Goal: Information Seeking & Learning: Learn about a topic

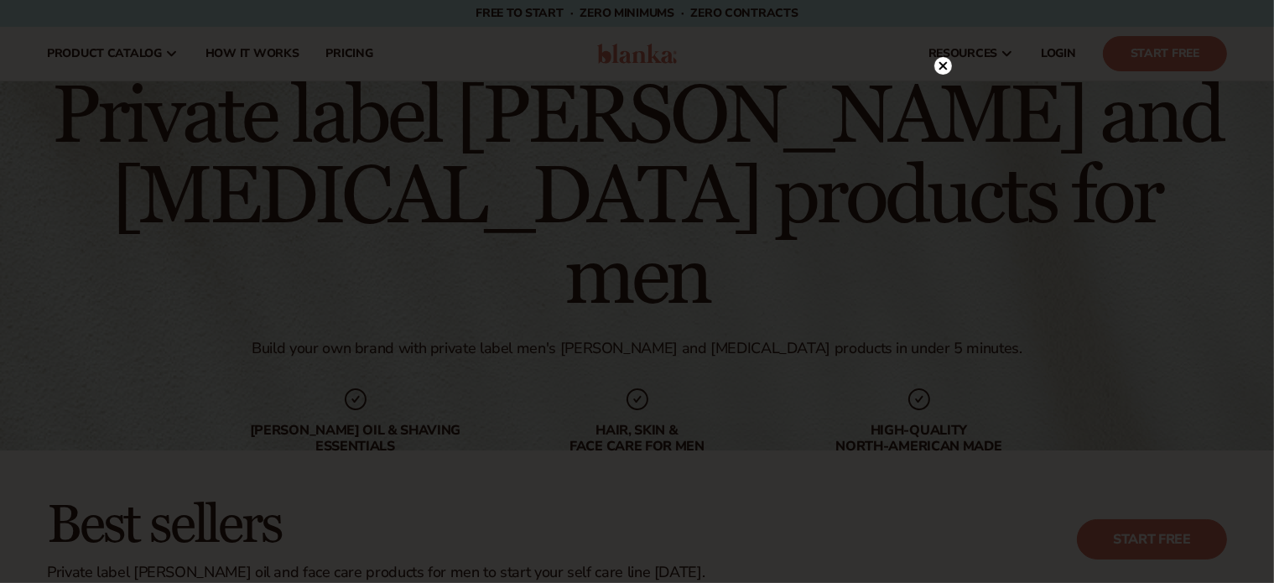
click at [946, 67] on circle at bounding box center [943, 66] width 18 height 18
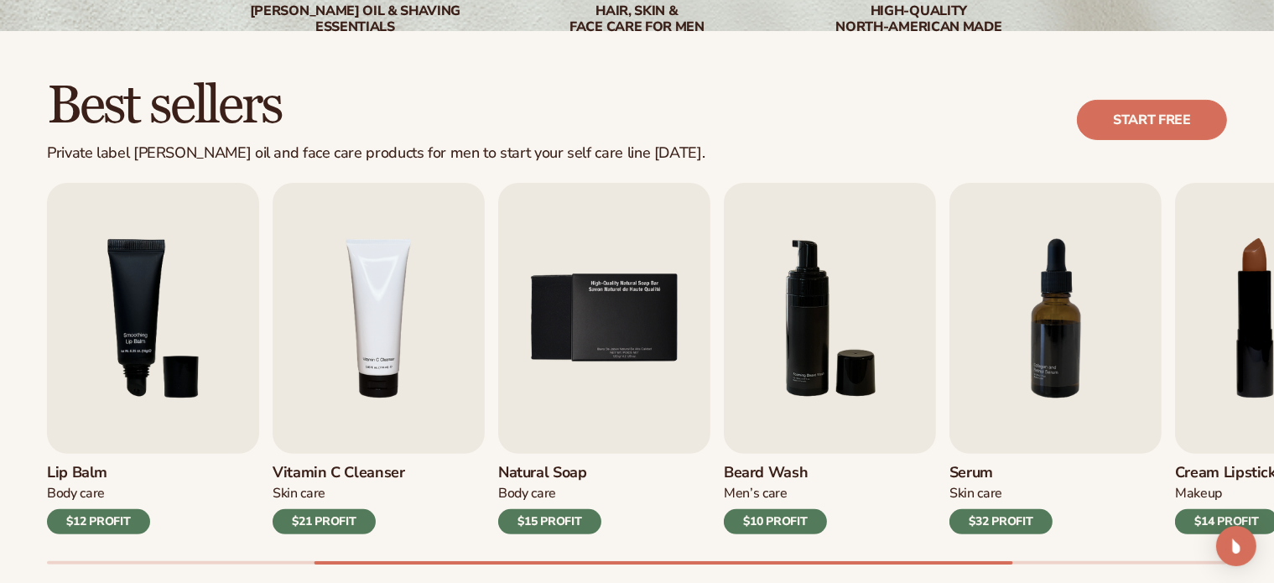
scroll to position [503, 0]
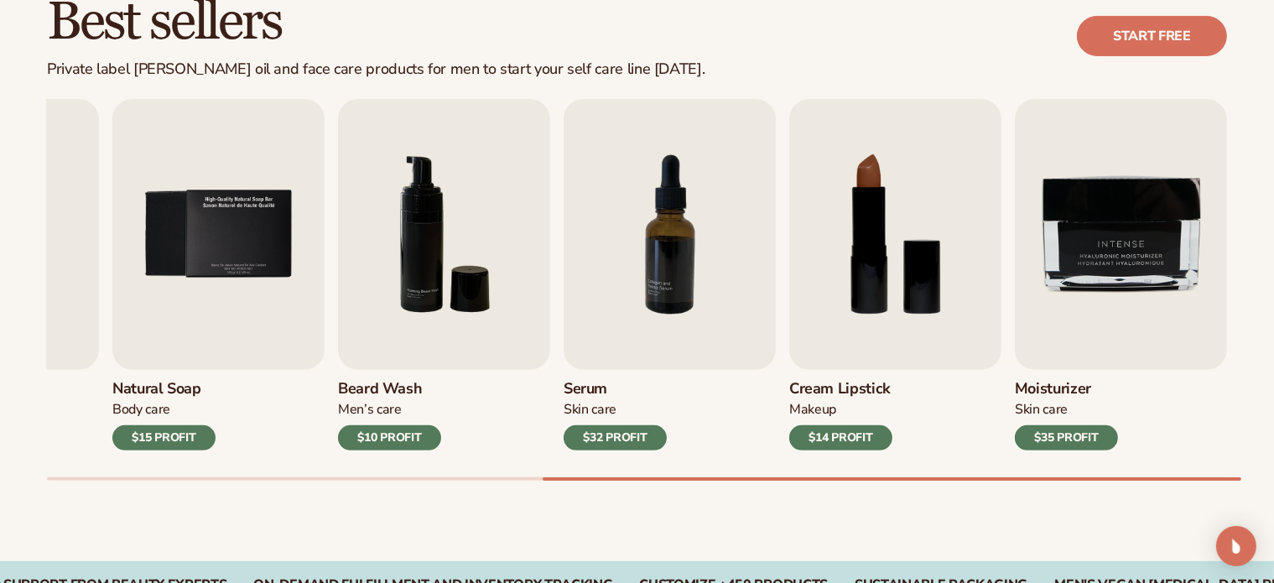
click at [835, 474] on div "Lip Gloss Makeup $16 PROFIT Moisturizer Skin Care $17 PROFIT Lip Balm Body Care…" at bounding box center [660, 290] width 1227 height 382
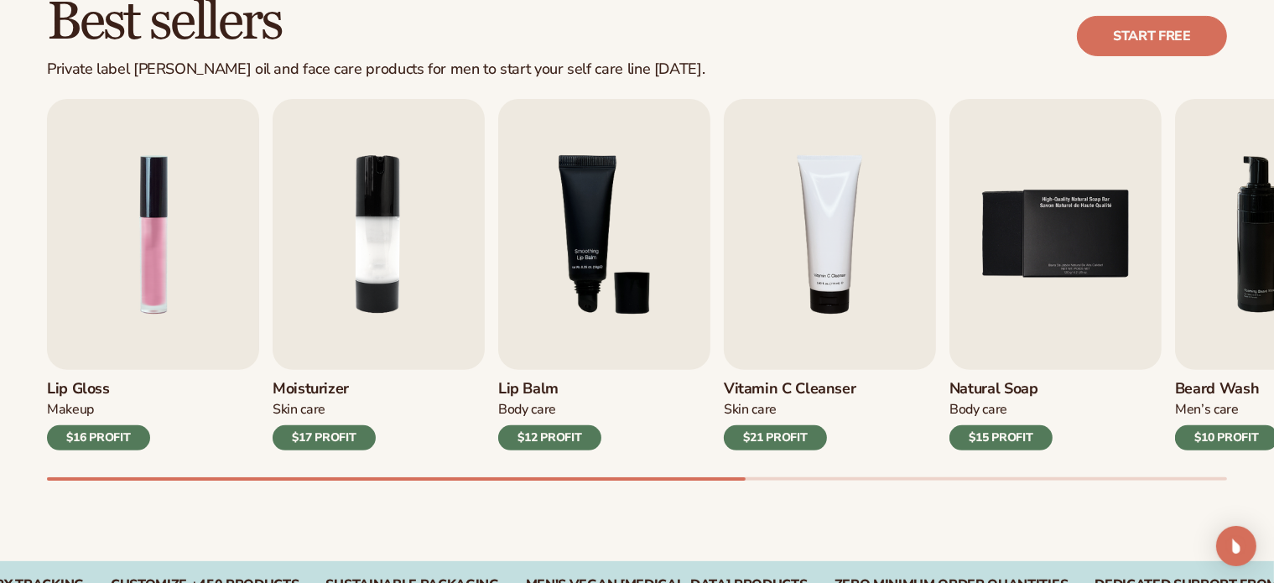
click at [402, 480] on div at bounding box center [396, 478] width 698 height 3
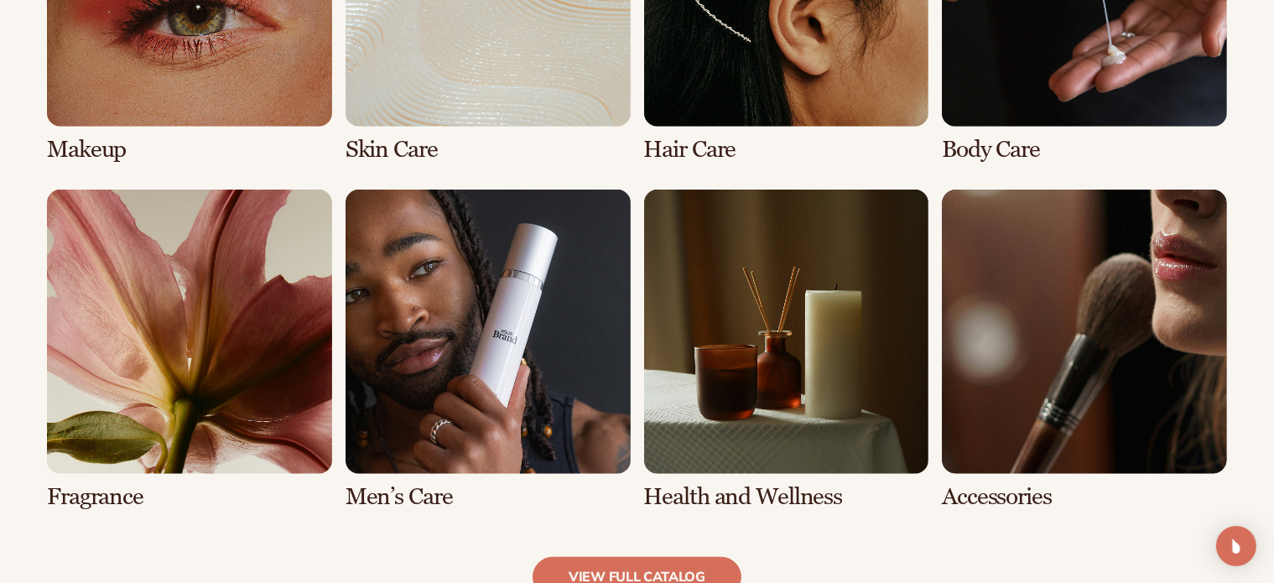
scroll to position [1509, 0]
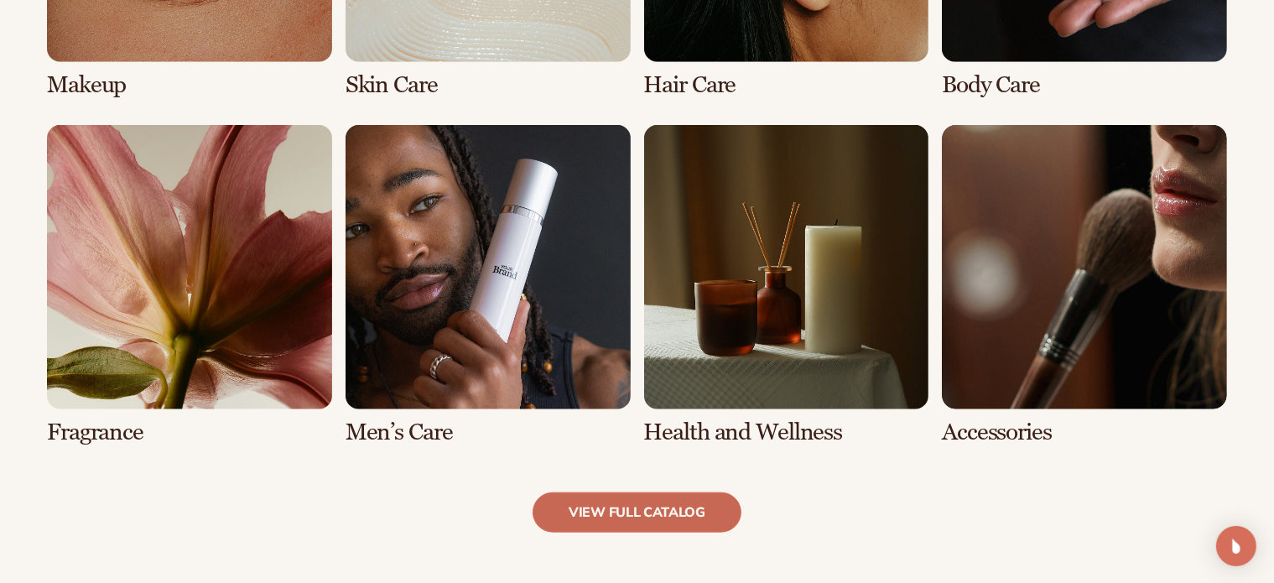
click at [641, 514] on link "view full catalog" at bounding box center [636, 512] width 209 height 40
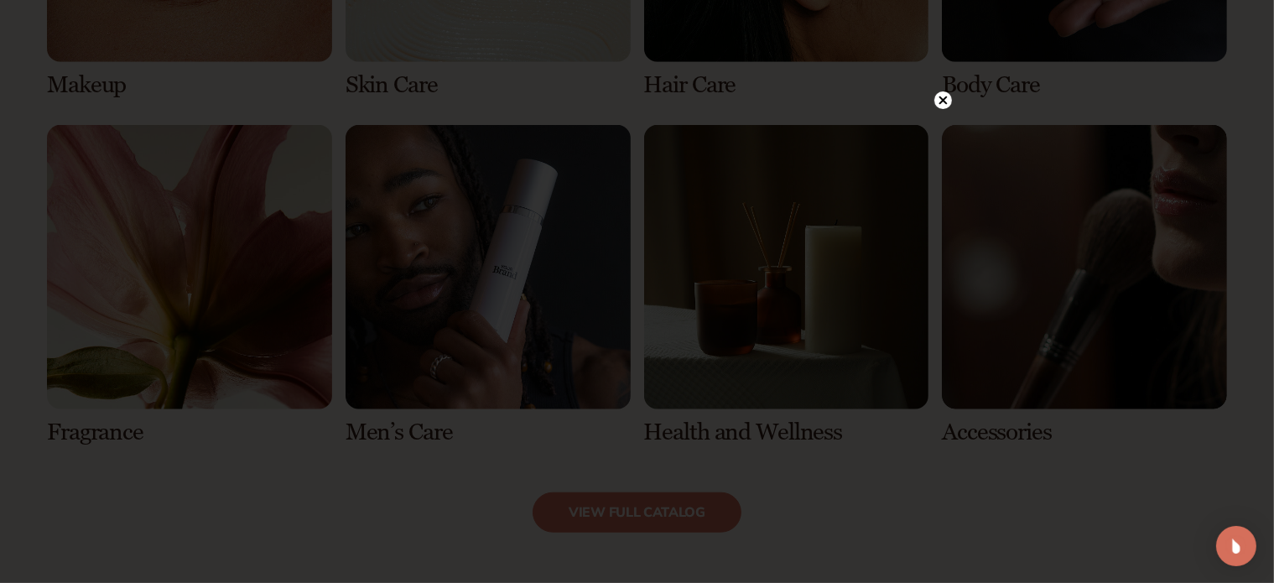
click at [942, 106] on circle at bounding box center [943, 100] width 18 height 18
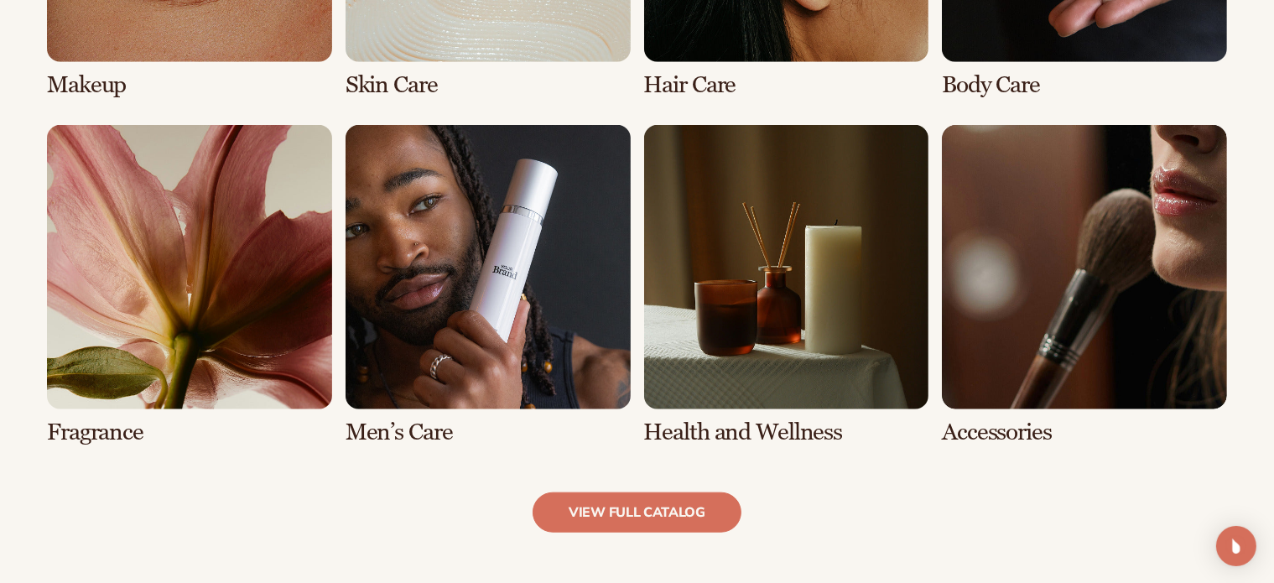
click at [121, 351] on link "5 / 8" at bounding box center [189, 285] width 285 height 321
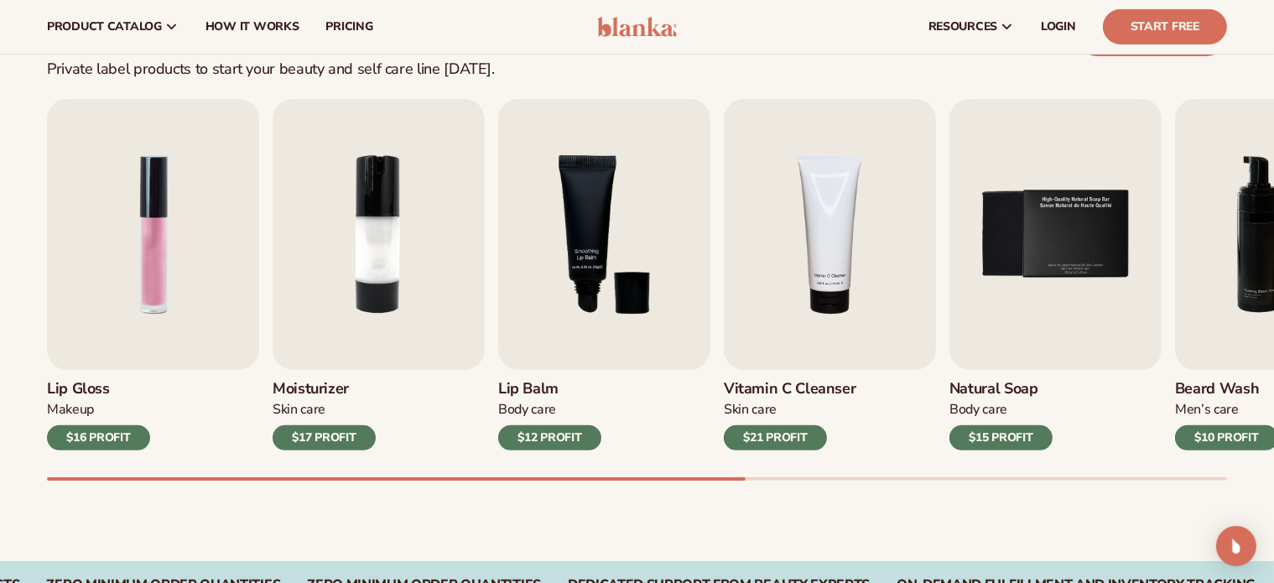
scroll to position [503, 0]
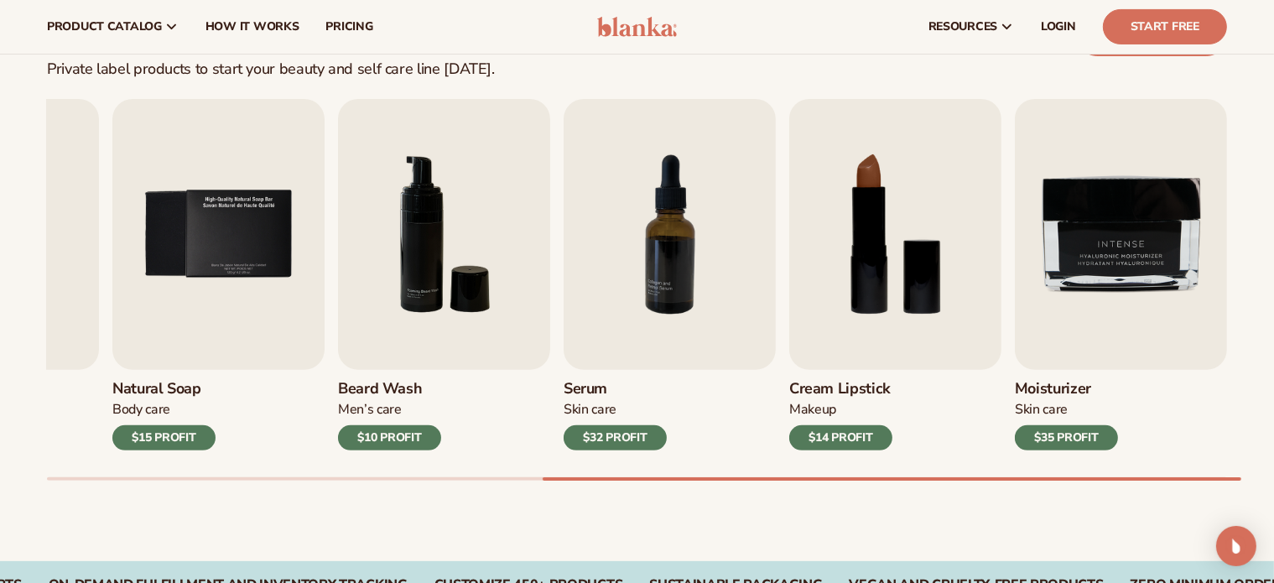
click at [1243, 469] on div "Lip Gloss Makeup $16 PROFIT Moisturizer Skin Care $17 PROFIT Lip Balm Body Care…" at bounding box center [660, 290] width 1227 height 382
drag, startPoint x: 1103, startPoint y: 479, endPoint x: 1025, endPoint y: 479, distance: 78.8
click at [1025, 479] on div "Lip Gloss Makeup $16 PROFIT Moisturizer Skin Care $17 PROFIT Lip Balm Body Care…" at bounding box center [660, 290] width 1227 height 382
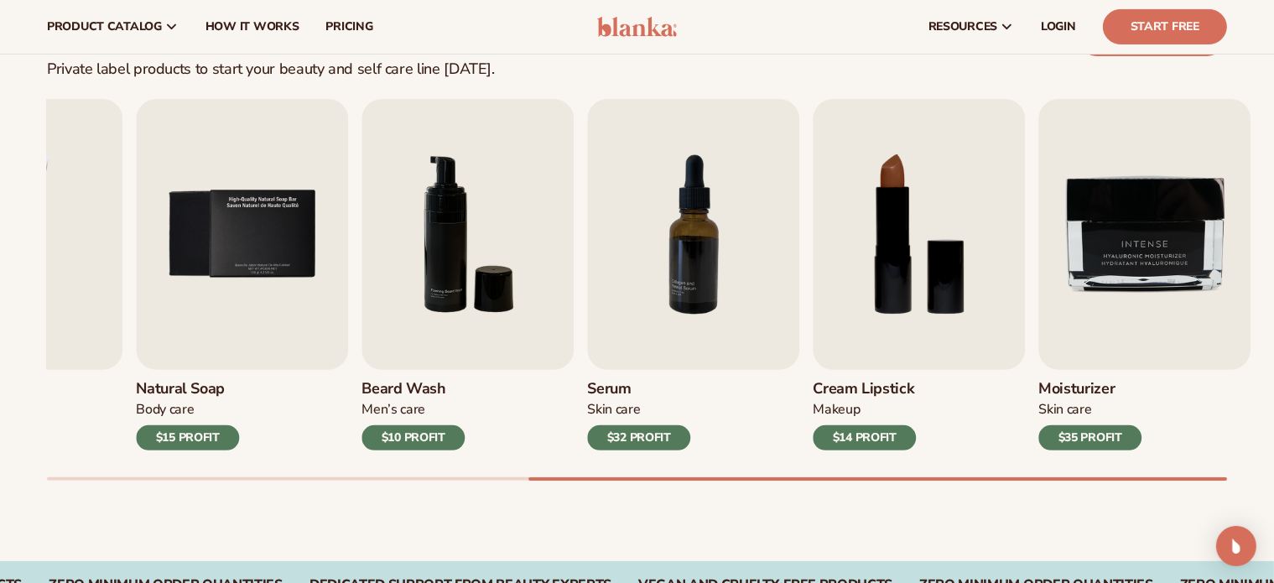
click at [771, 478] on div at bounding box center [877, 478] width 698 height 3
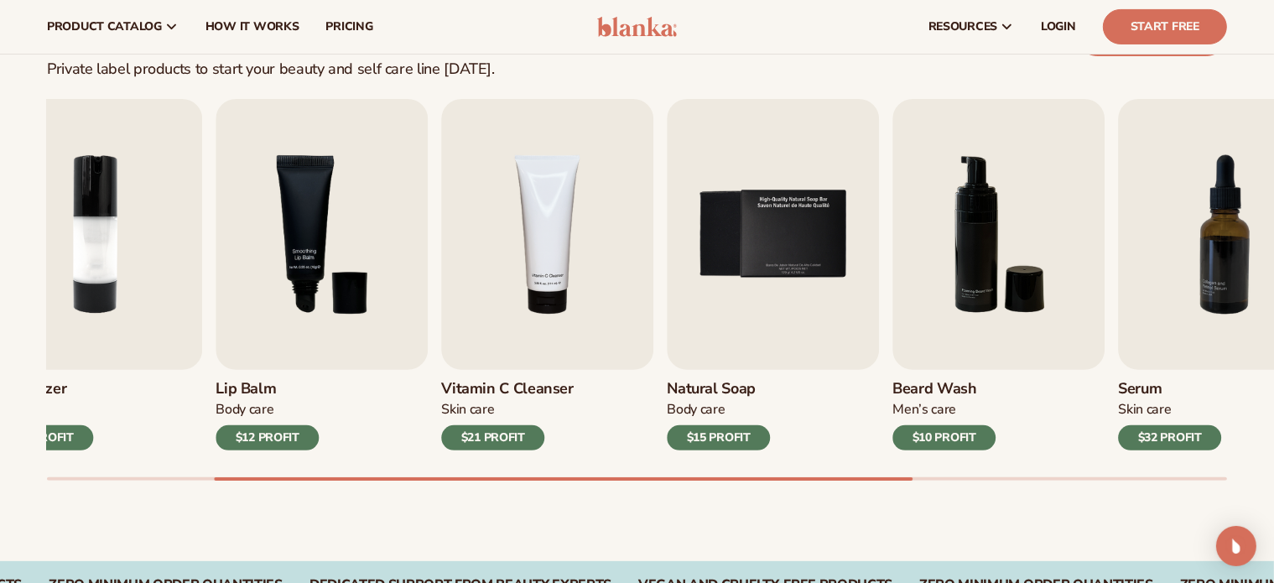
click at [258, 480] on div "Best sellers Private label products to start your beauty and self care line tod…" at bounding box center [637, 254] width 1274 height 614
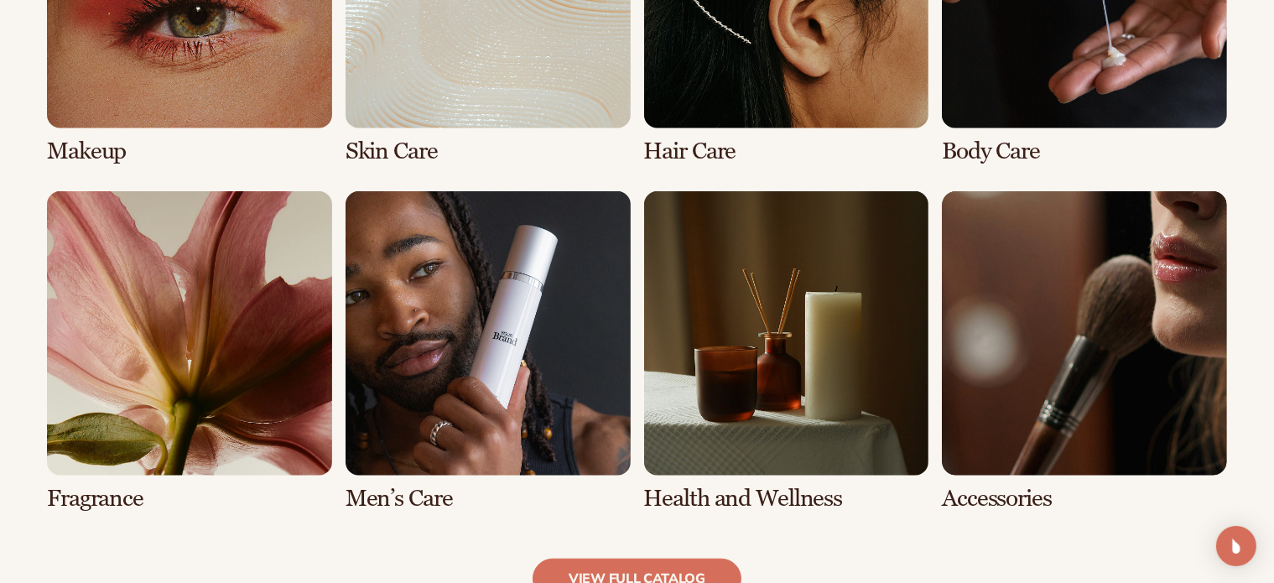
scroll to position [1509, 0]
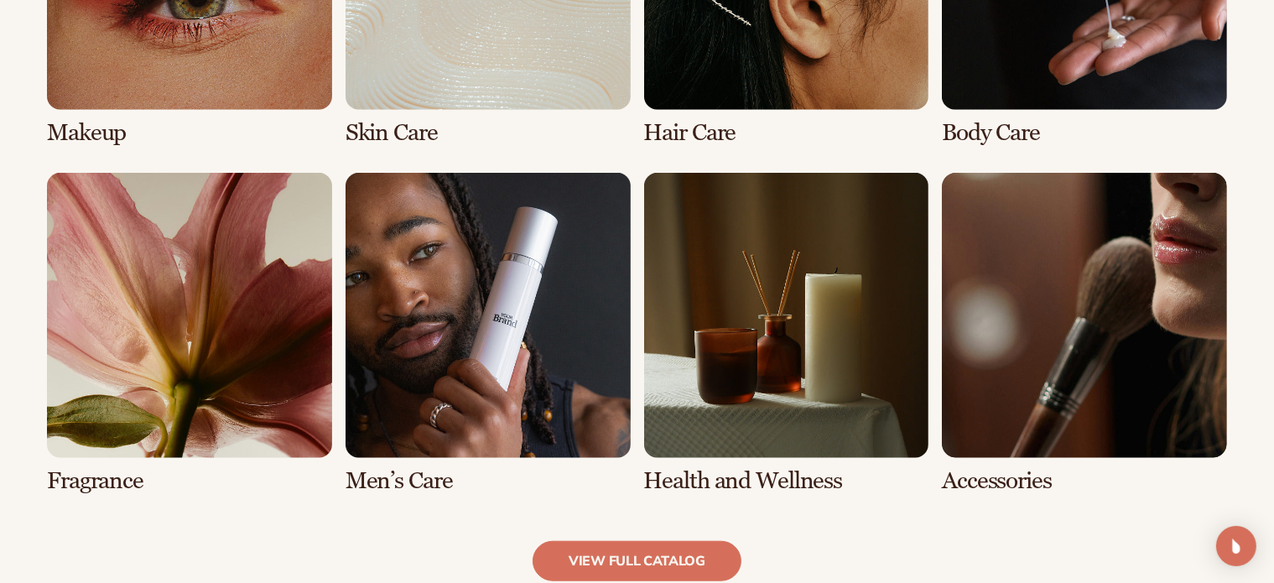
scroll to position [1509, 0]
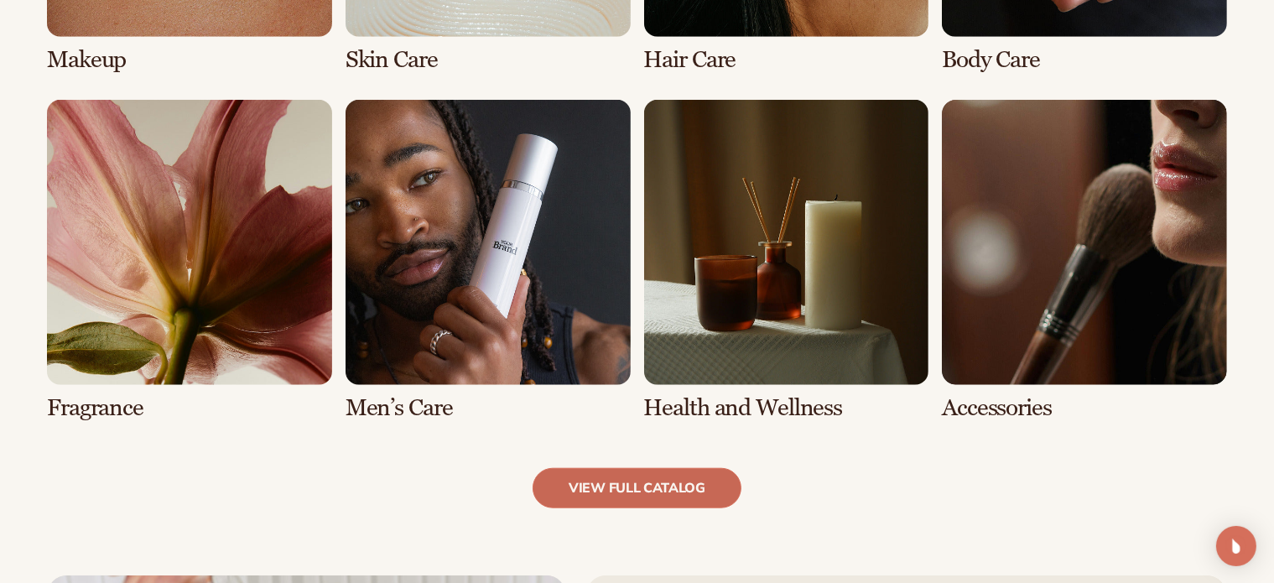
click at [667, 493] on link "view full catalog" at bounding box center [636, 488] width 209 height 40
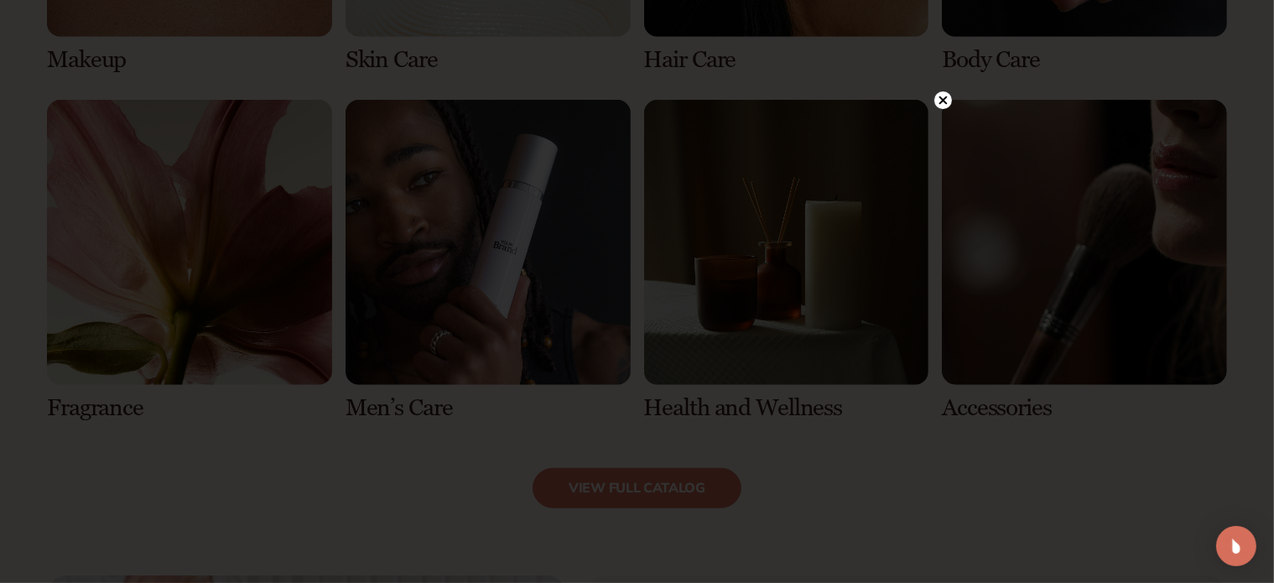
click at [937, 96] on circle at bounding box center [943, 100] width 18 height 18
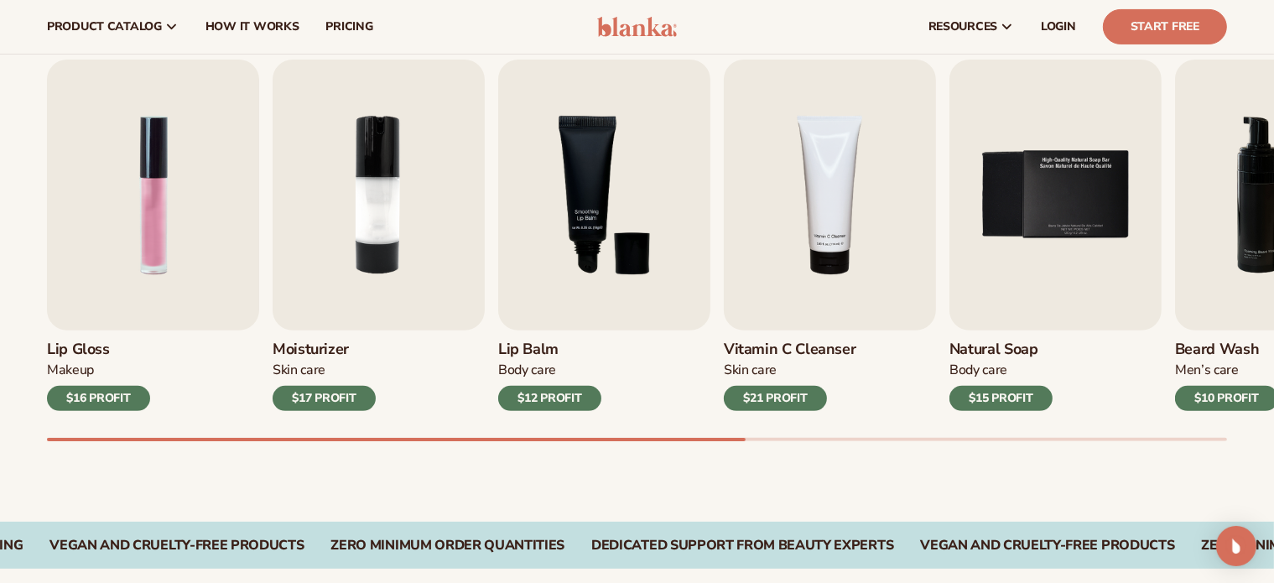
scroll to position [419, 0]
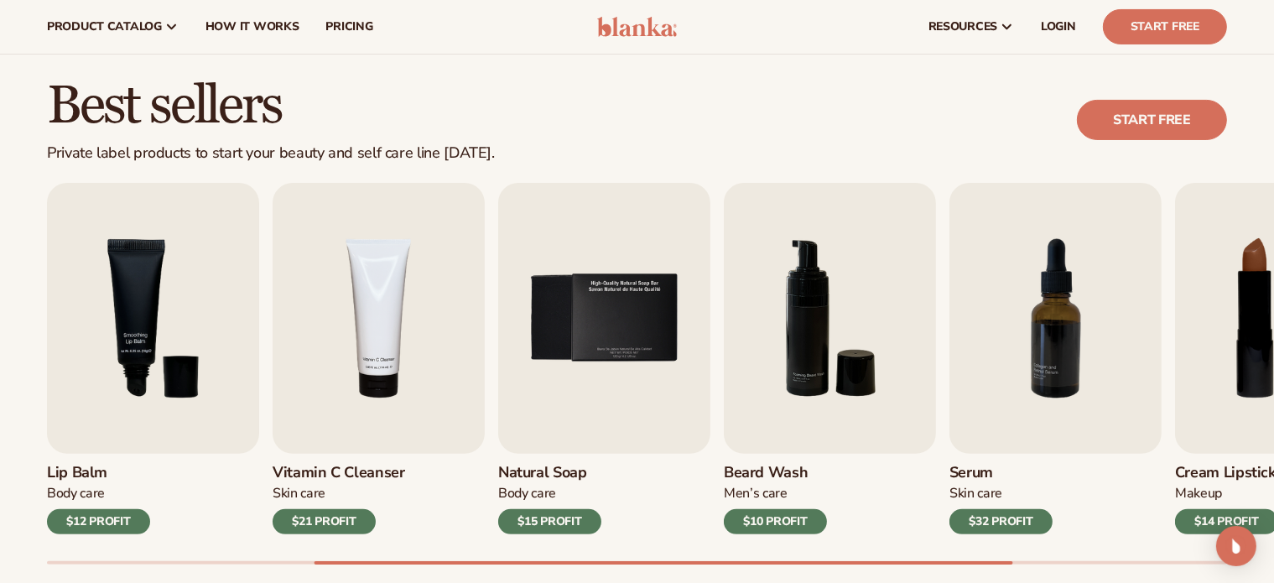
drag, startPoint x: 755, startPoint y: 559, endPoint x: 920, endPoint y: 555, distance: 165.2
click at [920, 555] on div "Lip Gloss Makeup $16 PROFIT Moisturizer Skin Care $17 PROFIT Lip Balm Body Care…" at bounding box center [660, 374] width 1227 height 382
